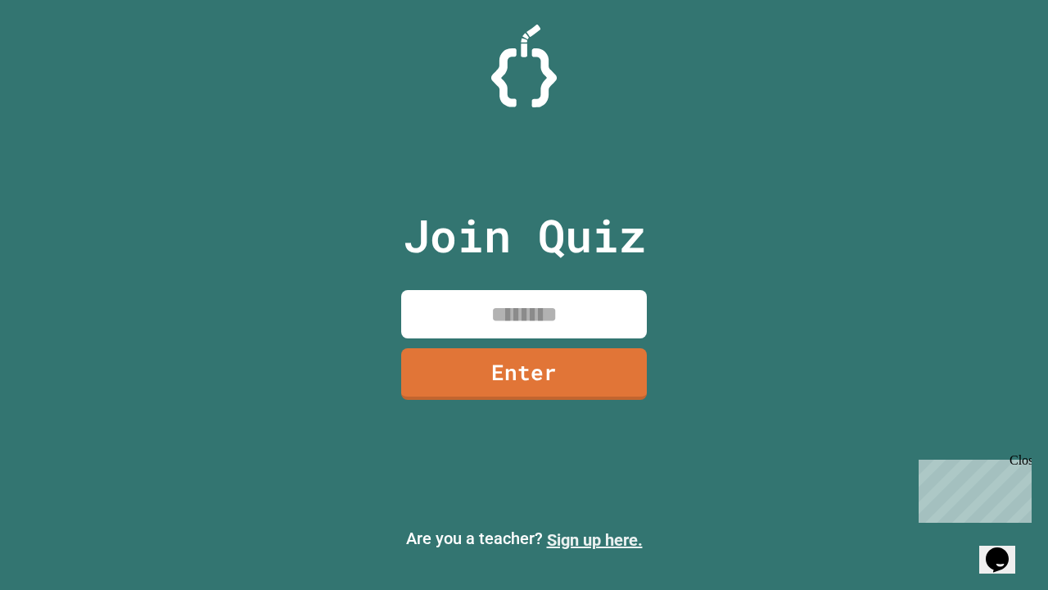
click at [594, 540] on link "Sign up here." at bounding box center [595, 540] width 96 height 20
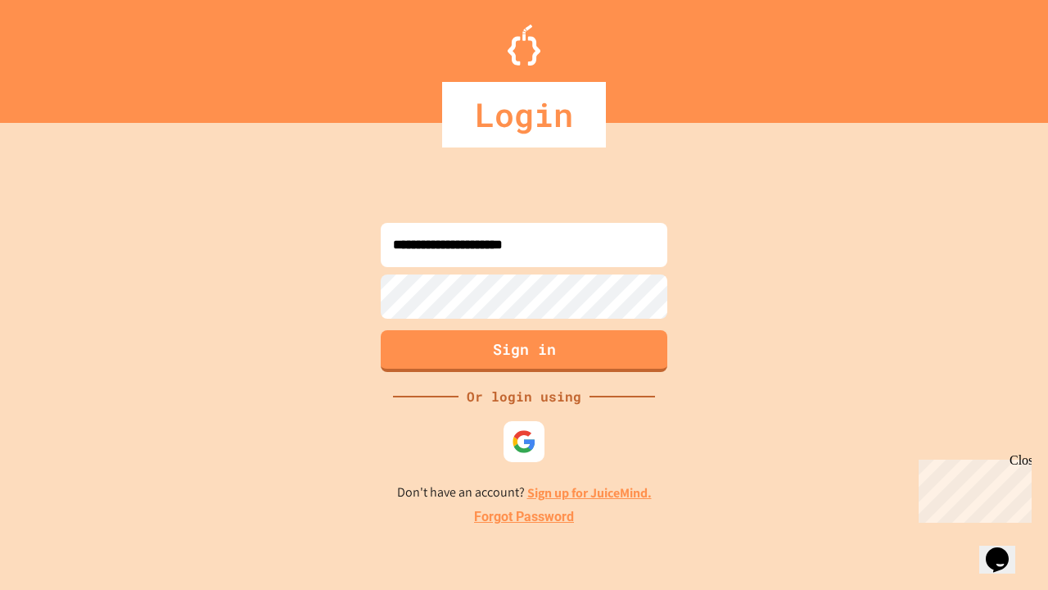
type input "**********"
